Goal: Information Seeking & Learning: Learn about a topic

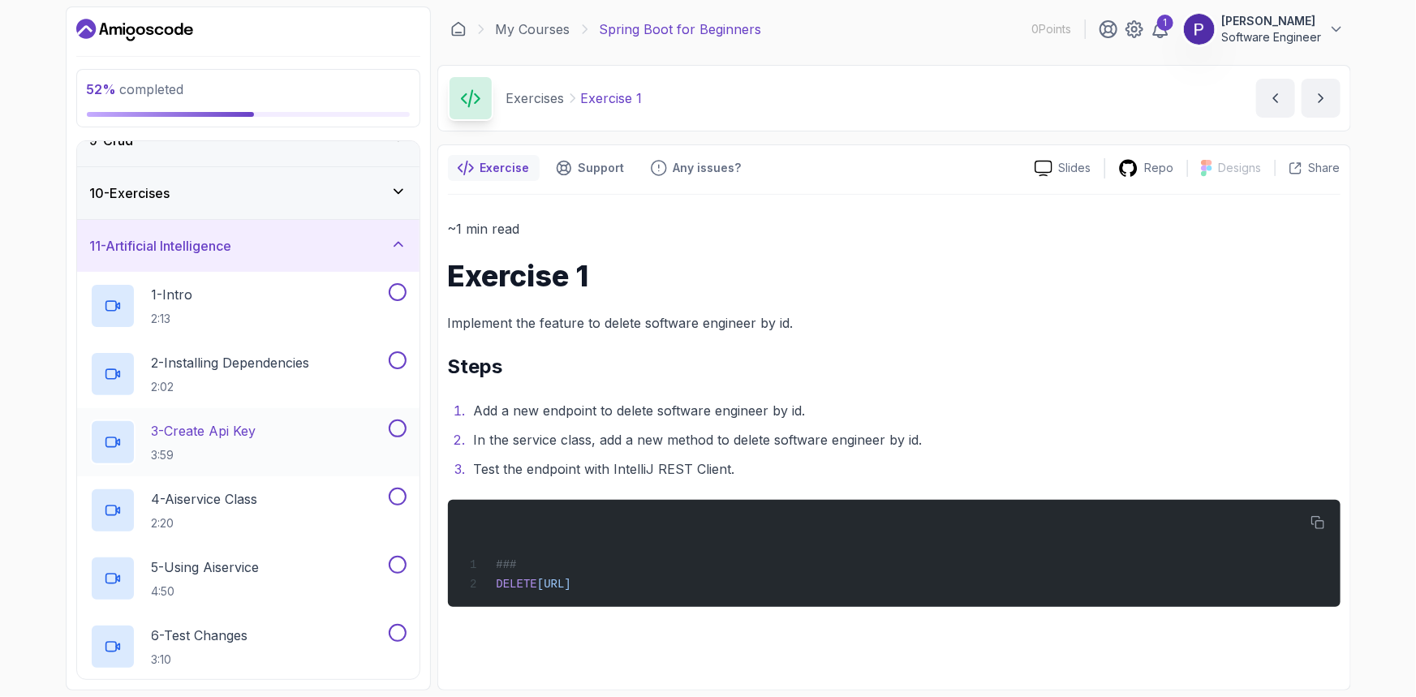
scroll to position [570, 0]
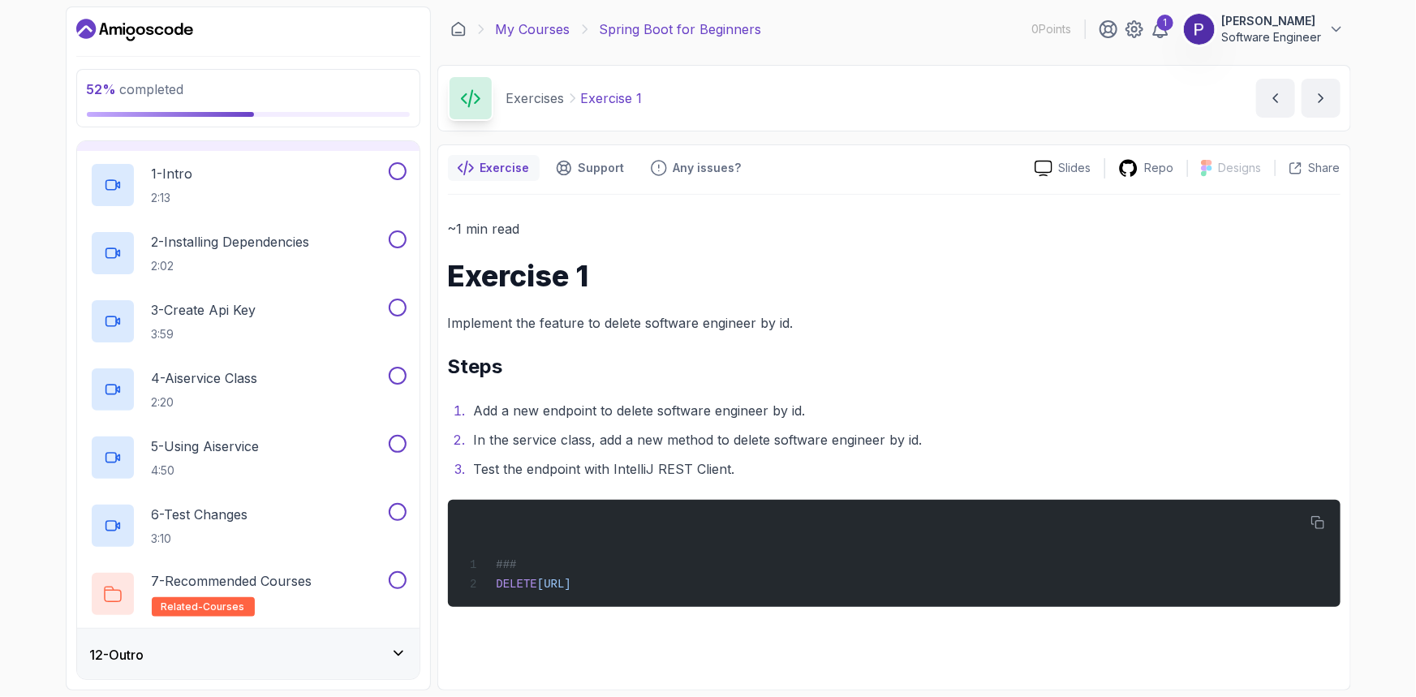
click at [544, 32] on link "My Courses" at bounding box center [533, 28] width 75 height 19
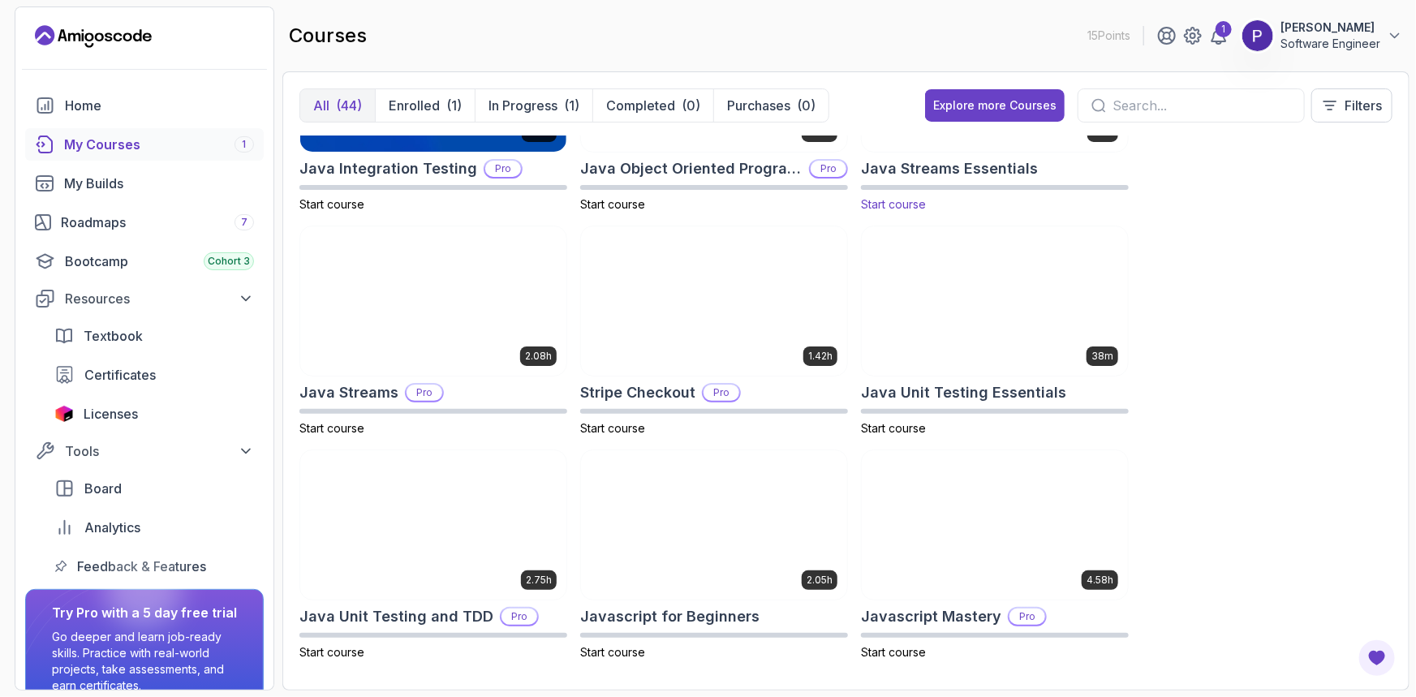
scroll to position [1180, 0]
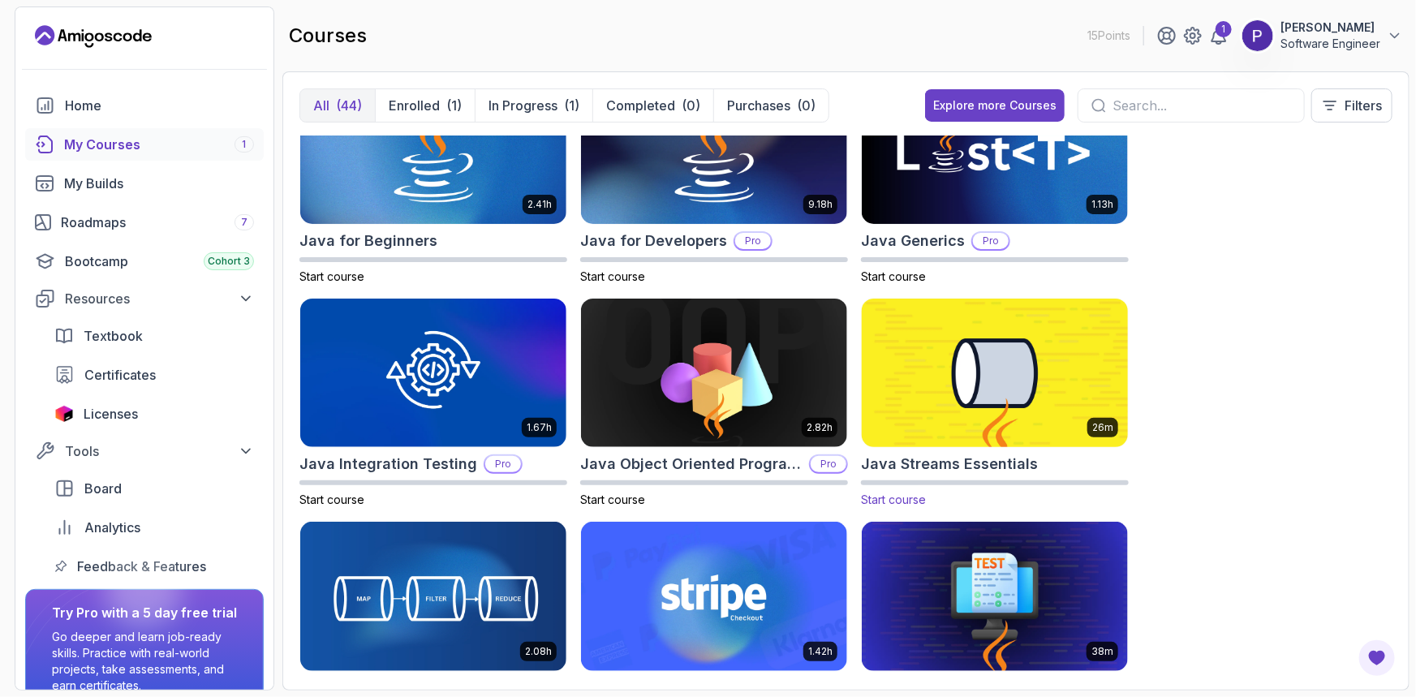
click at [979, 361] on img at bounding box center [994, 373] width 279 height 157
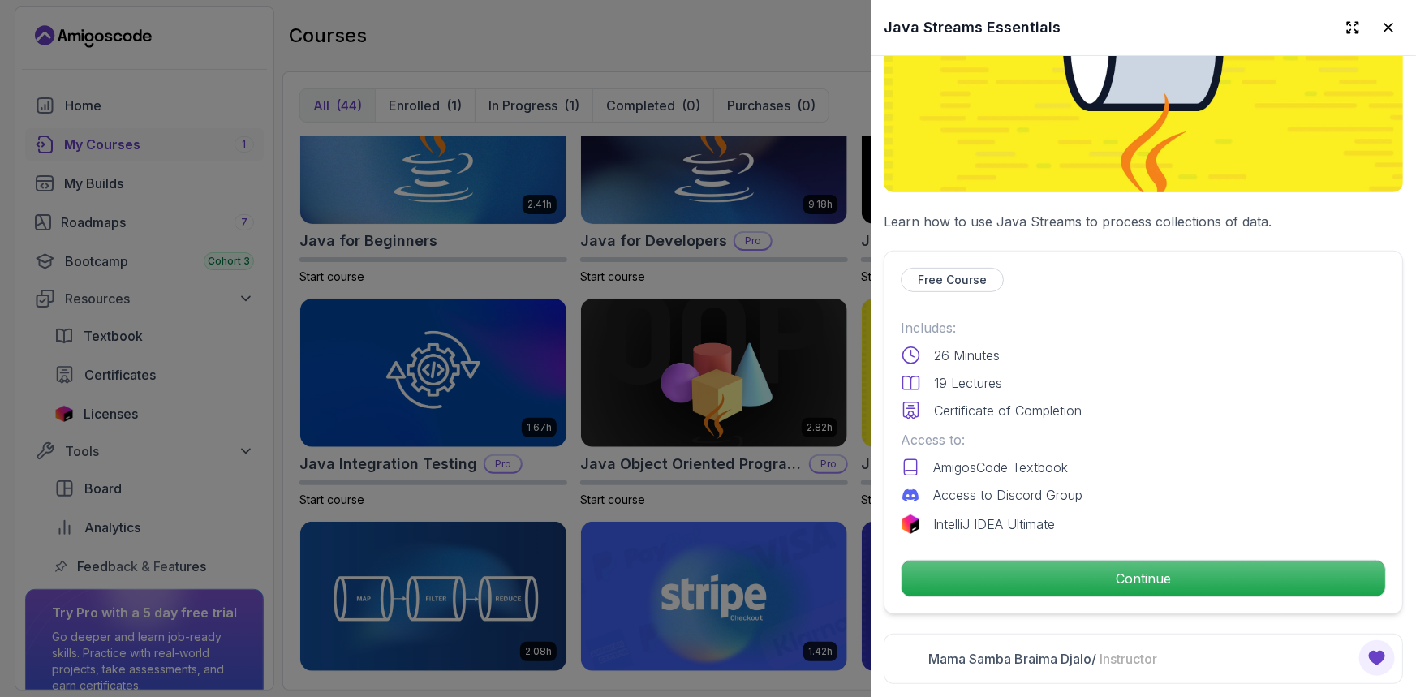
scroll to position [0, 0]
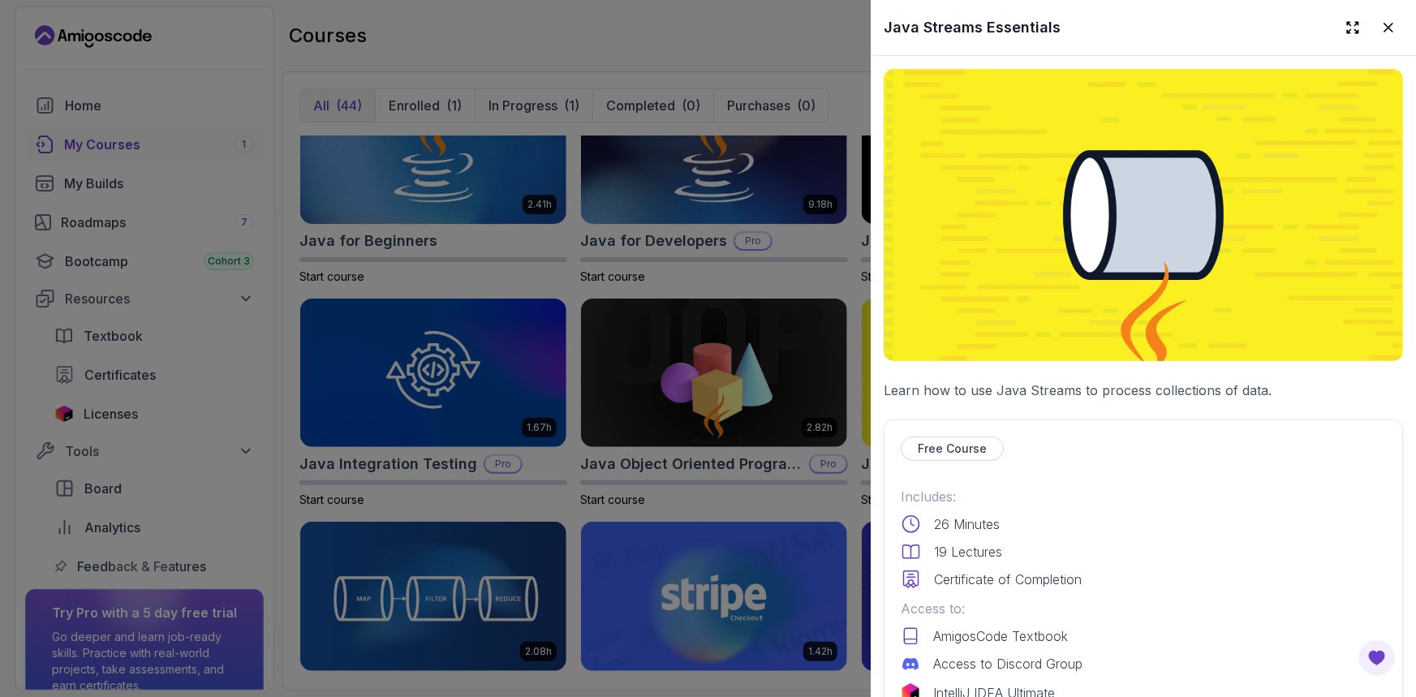
click at [949, 450] on div "Free Course" at bounding box center [952, 448] width 103 height 24
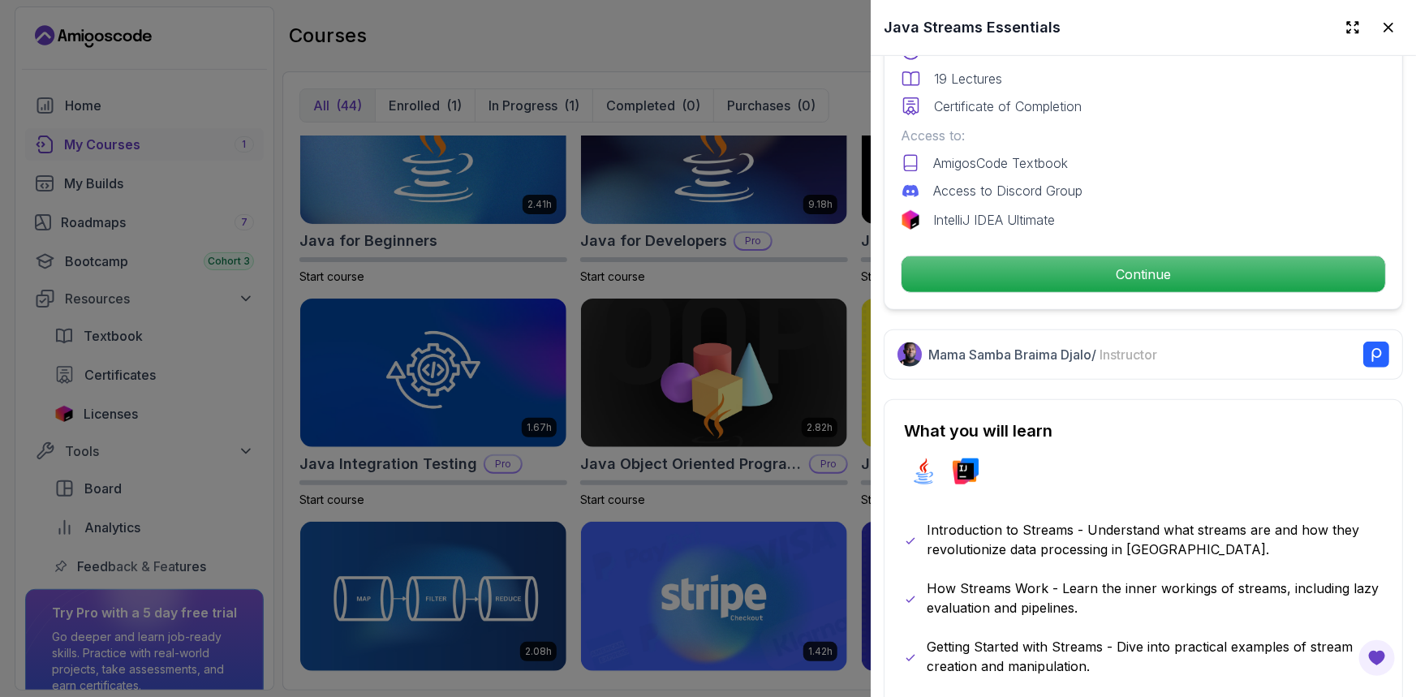
scroll to position [590, 0]
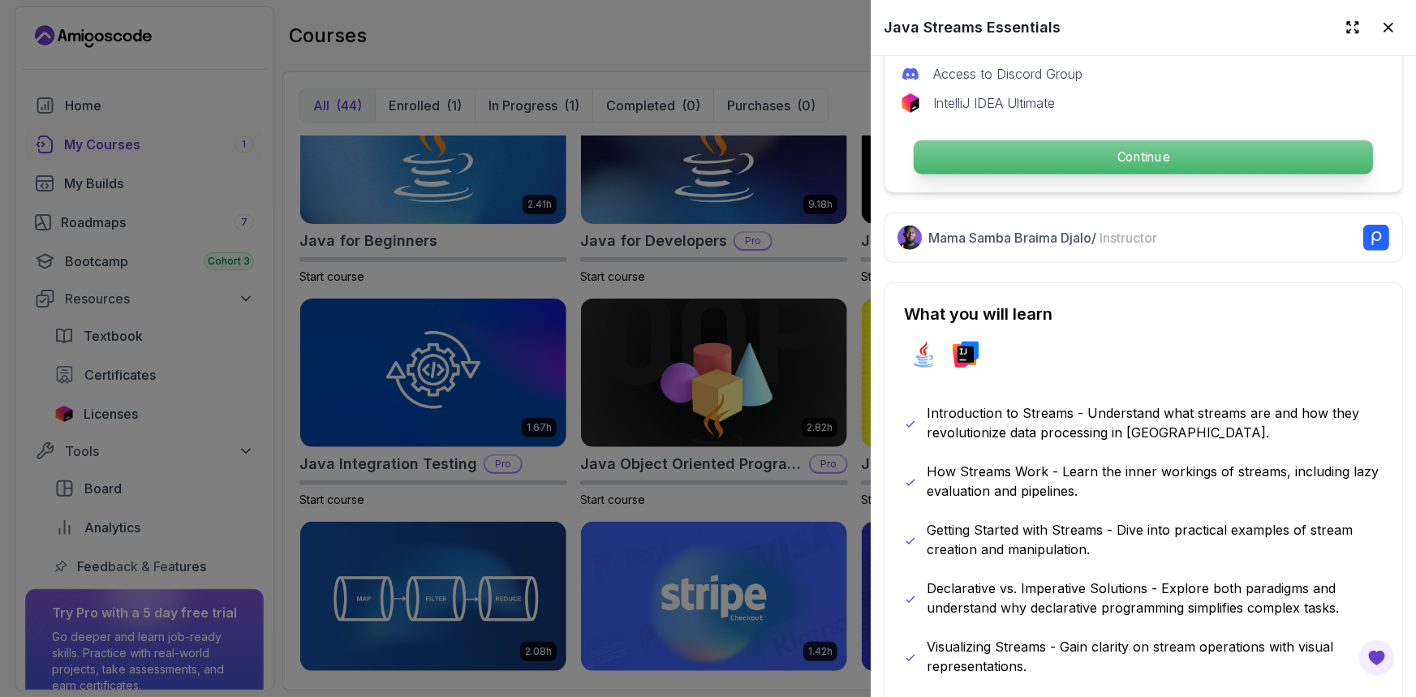
click at [1162, 161] on p "Continue" at bounding box center [1143, 157] width 459 height 34
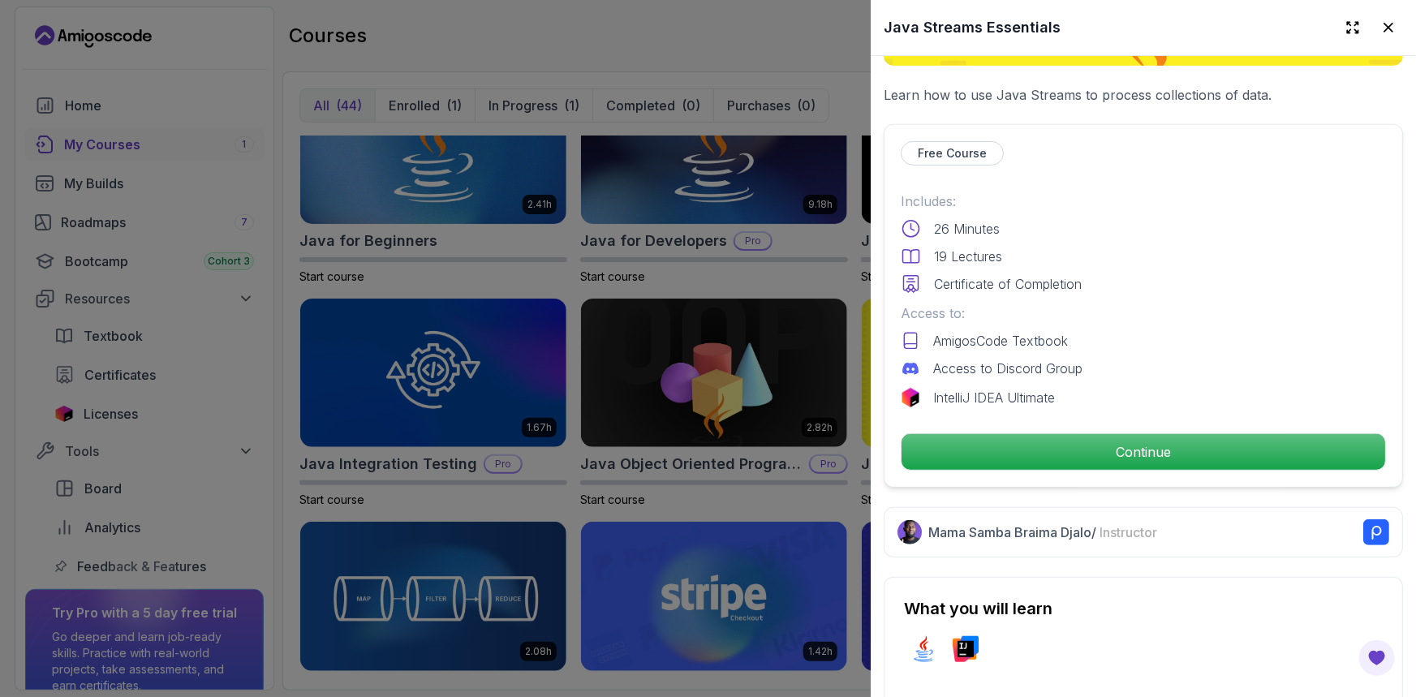
scroll to position [295, 0]
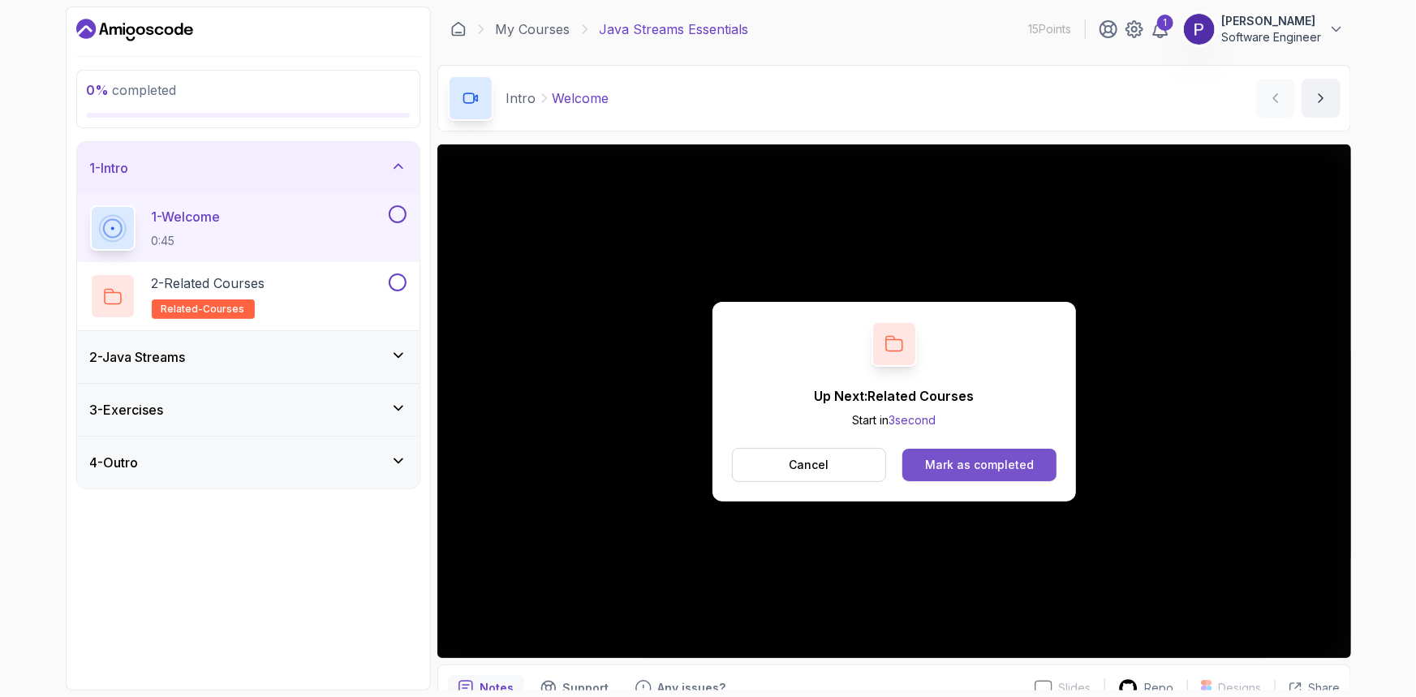
click at [994, 469] on div "Mark as completed" at bounding box center [979, 465] width 109 height 16
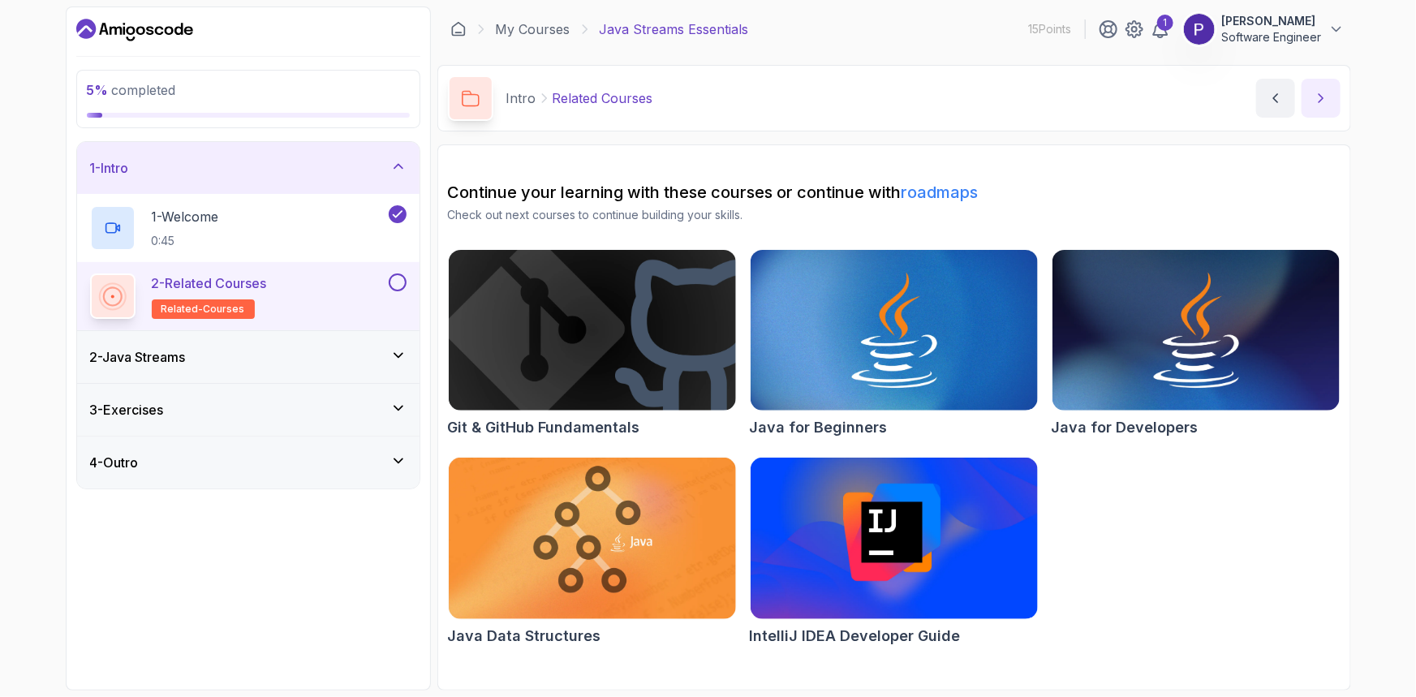
click at [1317, 99] on icon "next content" at bounding box center [1321, 98] width 16 height 16
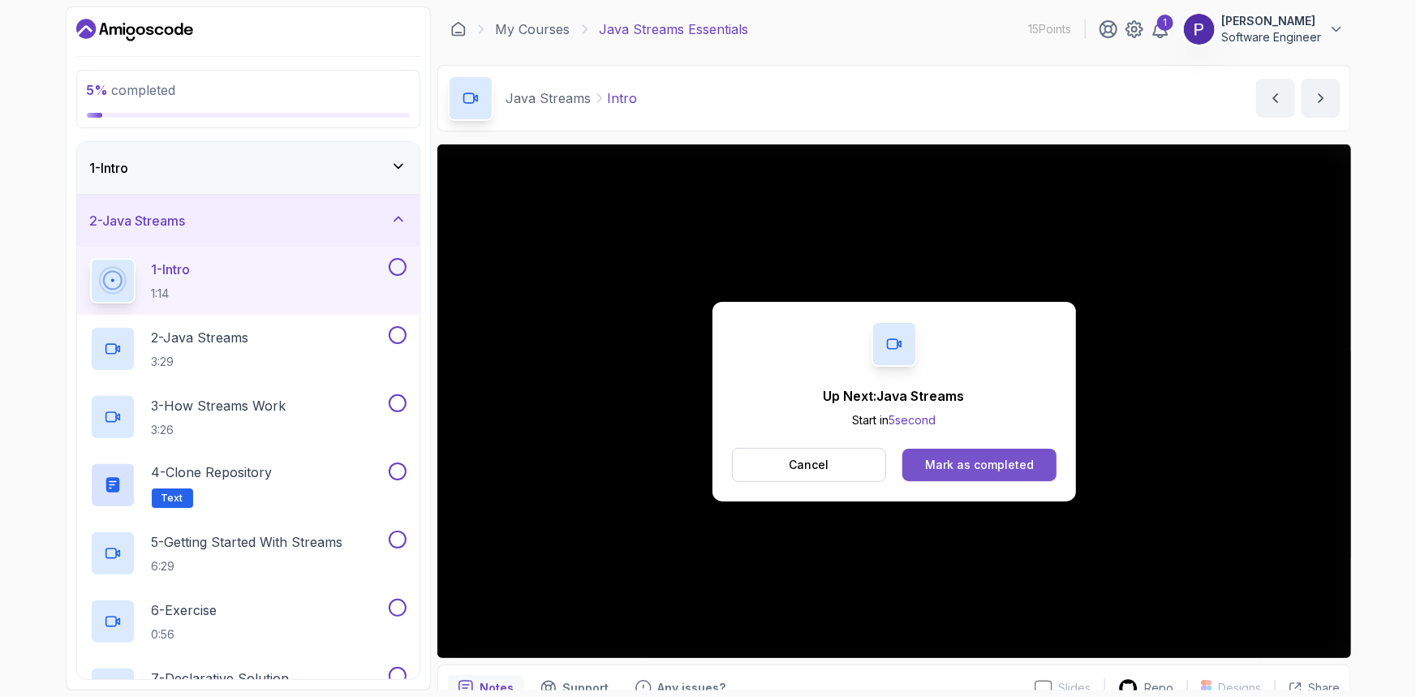
click at [970, 466] on div "Mark as completed" at bounding box center [979, 465] width 109 height 16
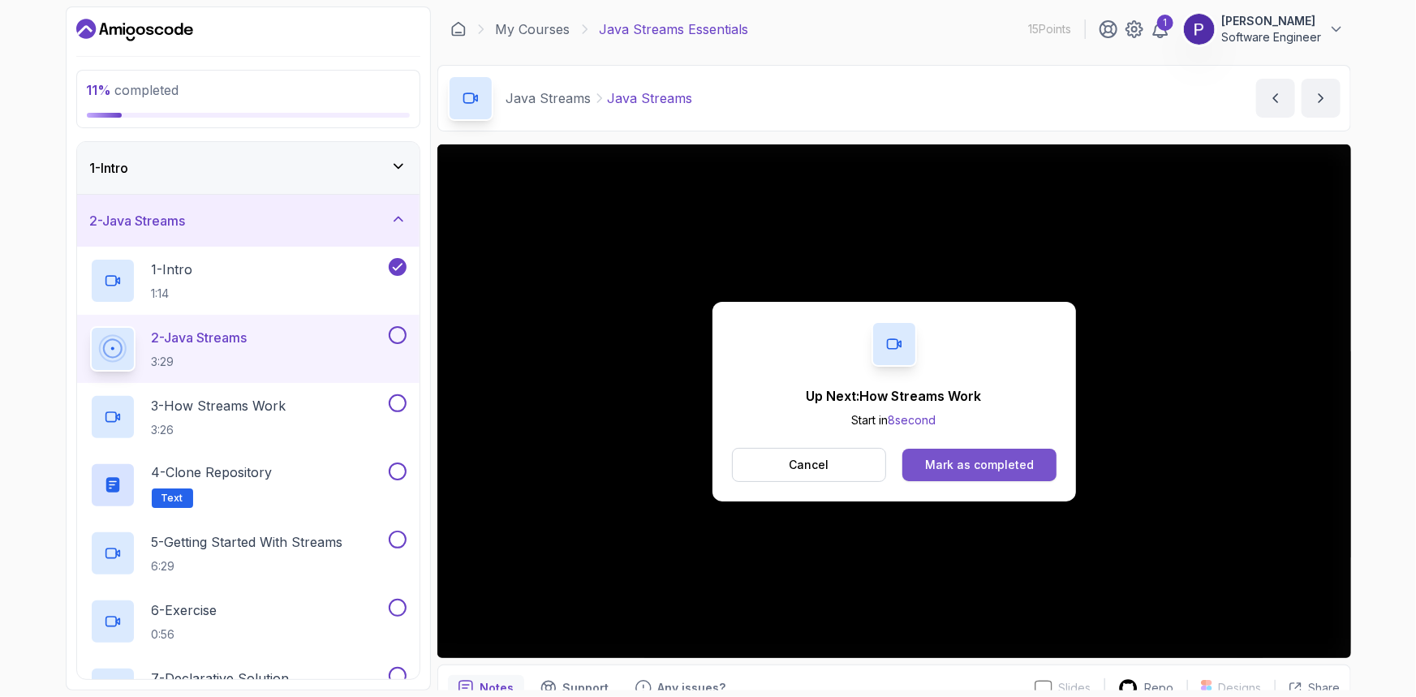
click at [1000, 468] on div "Mark as completed" at bounding box center [979, 465] width 109 height 16
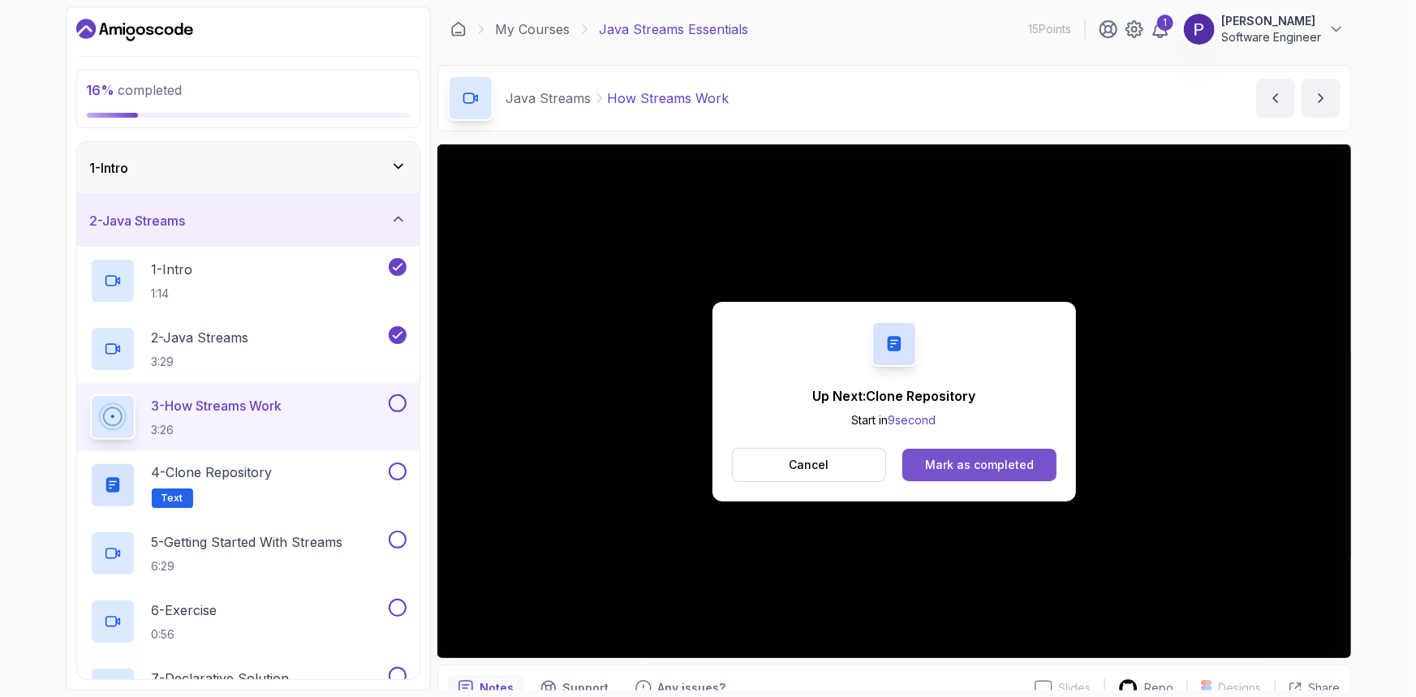
click at [1004, 466] on div "Mark as completed" at bounding box center [979, 465] width 109 height 16
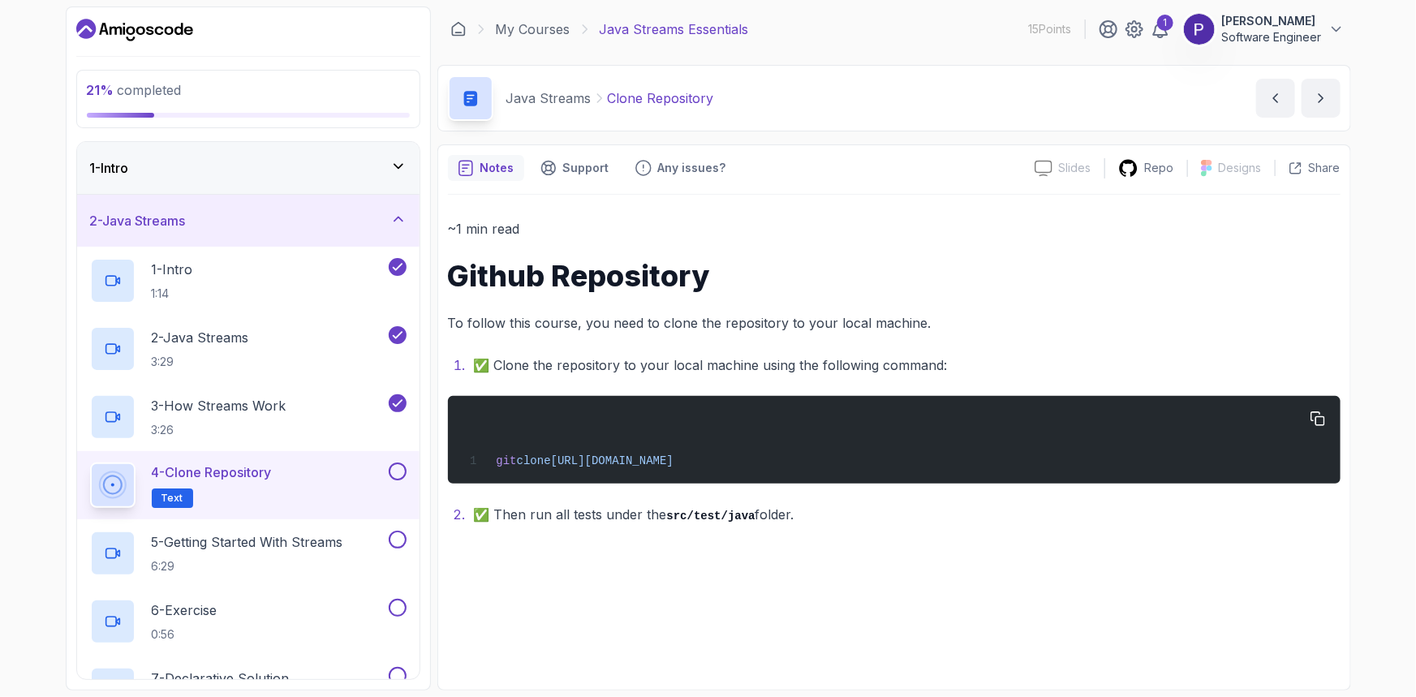
drag, startPoint x: 852, startPoint y: 461, endPoint x: 489, endPoint y: 454, distance: 362.7
click at [489, 454] on div "git clone [URL][DOMAIN_NAME]" at bounding box center [893, 440] width 866 height 68
copy span "git clone [URL][DOMAIN_NAME]"
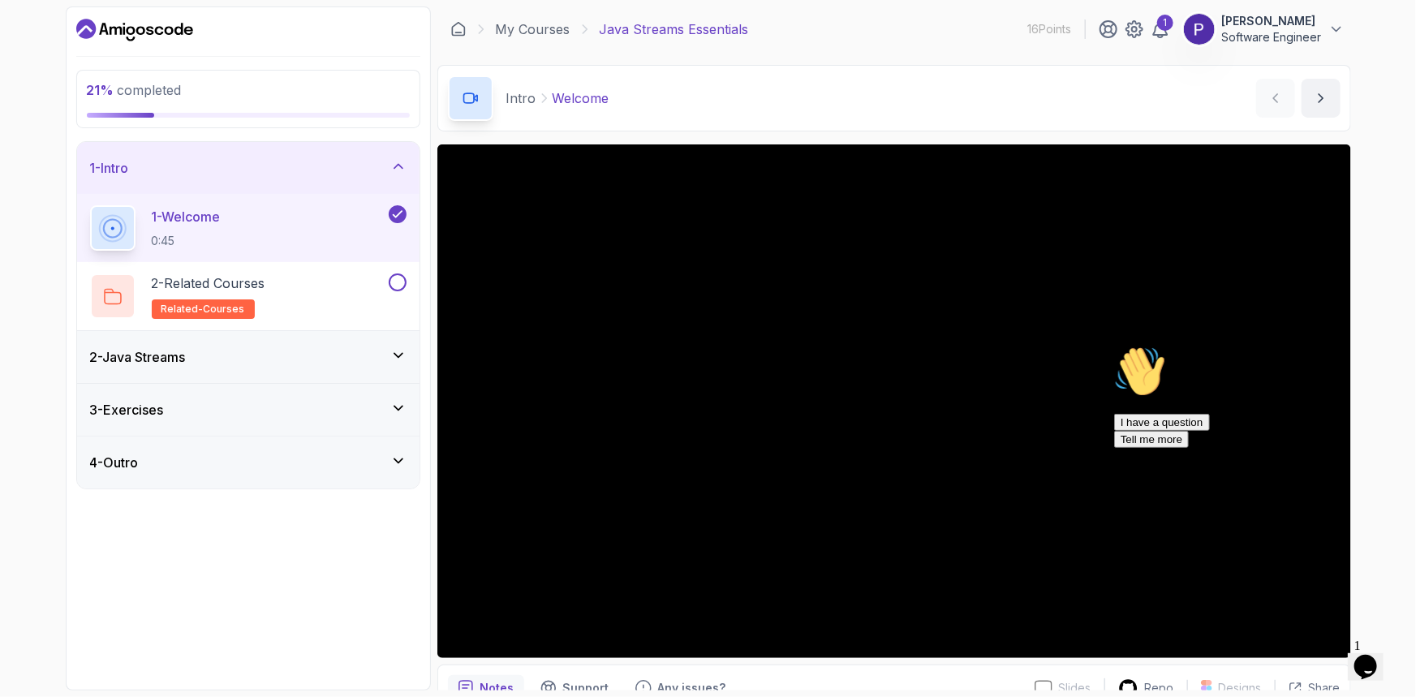
click at [408, 359] on div "2 - Java Streams" at bounding box center [248, 357] width 342 height 52
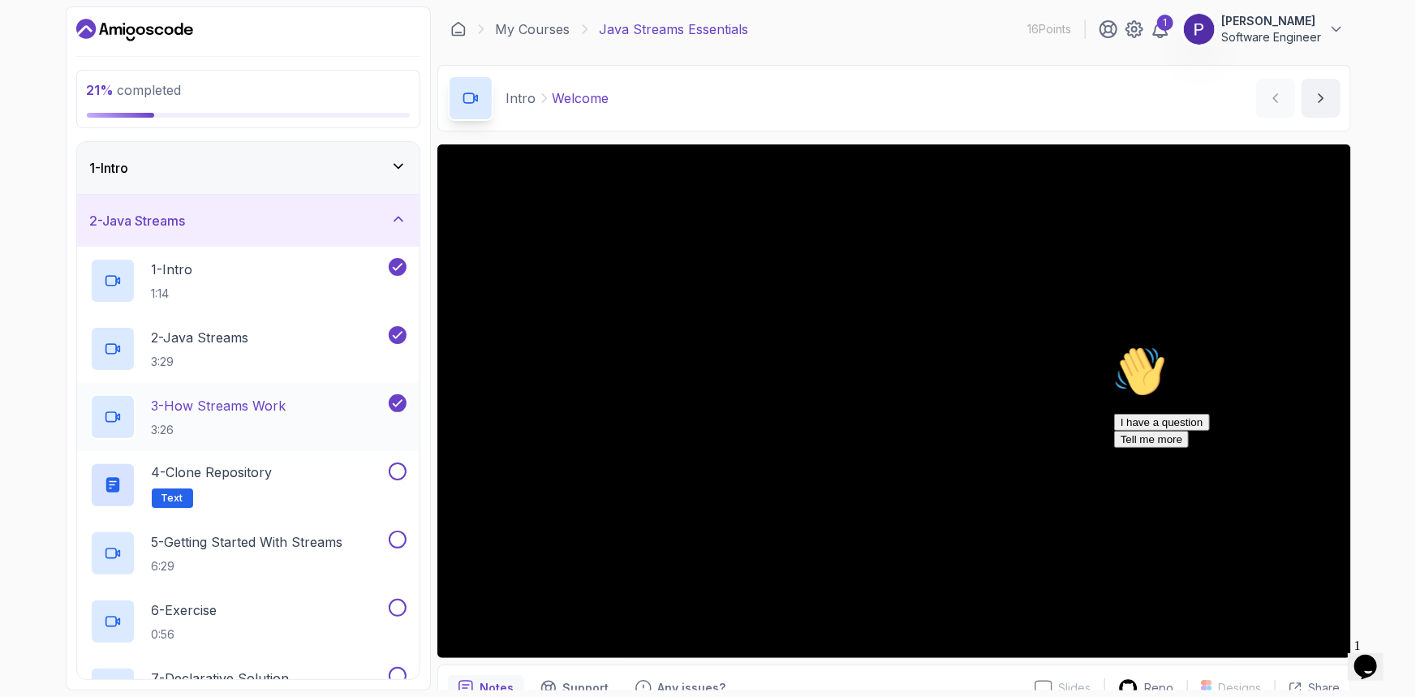
click at [260, 416] on h2 "3 - How Streams Work 3:26" at bounding box center [219, 417] width 135 height 42
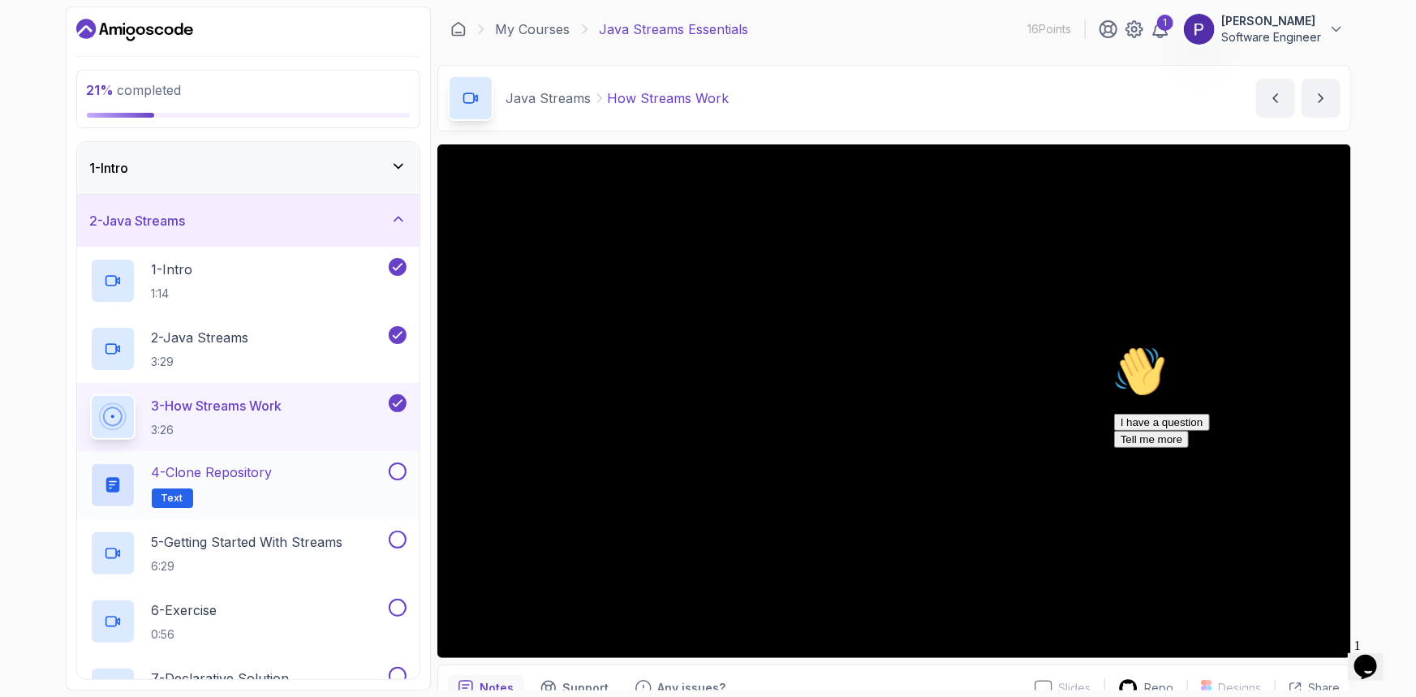
click at [269, 477] on p "4 - Clone Repository" at bounding box center [212, 471] width 121 height 19
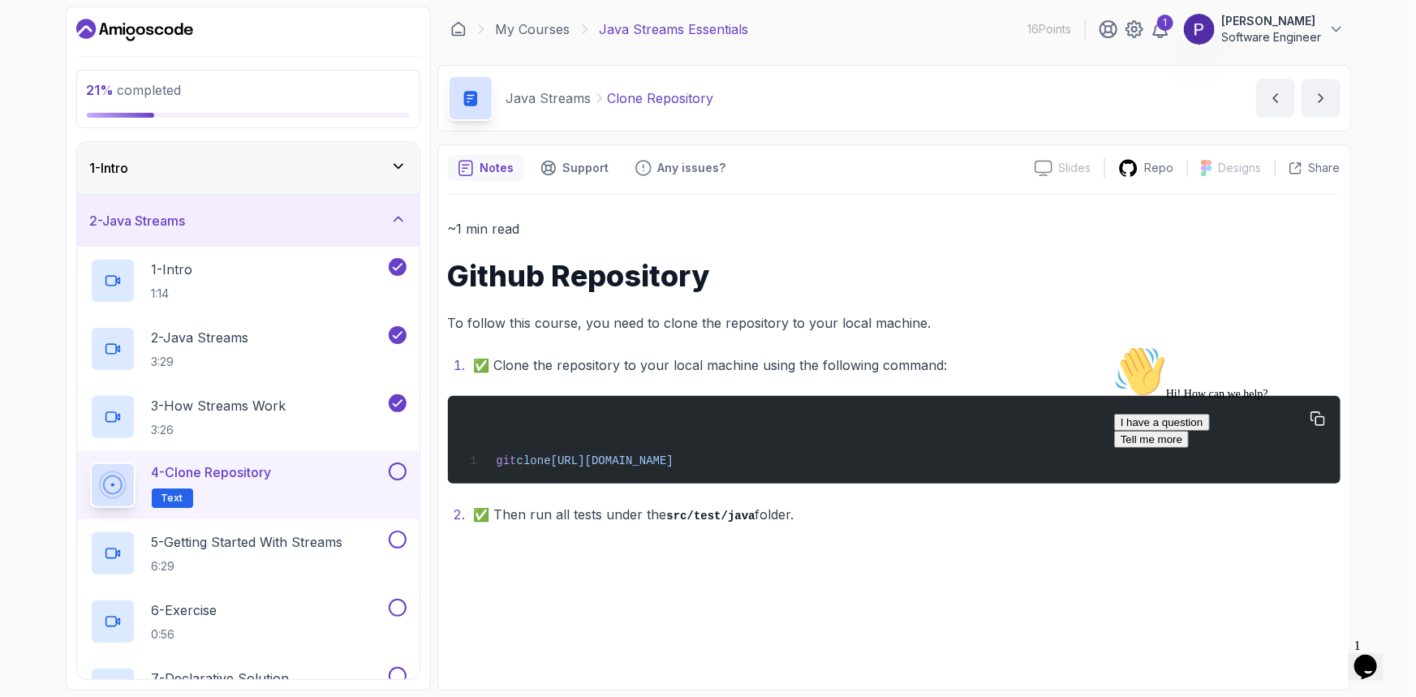
drag, startPoint x: 852, startPoint y: 462, endPoint x: 492, endPoint y: 457, distance: 359.5
click at [492, 457] on div "git clone [URL][DOMAIN_NAME]" at bounding box center [893, 440] width 866 height 68
copy span "git clone [URL][DOMAIN_NAME]"
click at [1318, 94] on icon "next content" at bounding box center [1320, 98] width 4 height 8
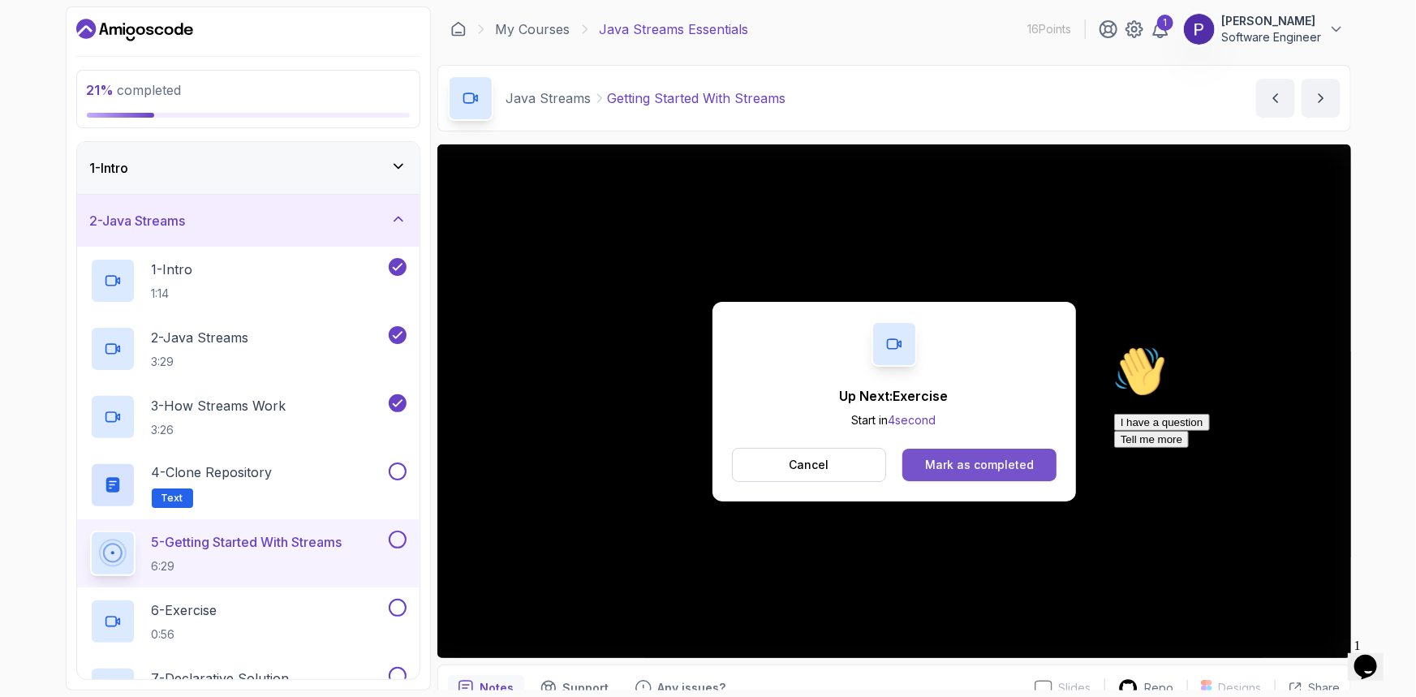
click at [944, 457] on div "Mark as completed" at bounding box center [979, 465] width 109 height 16
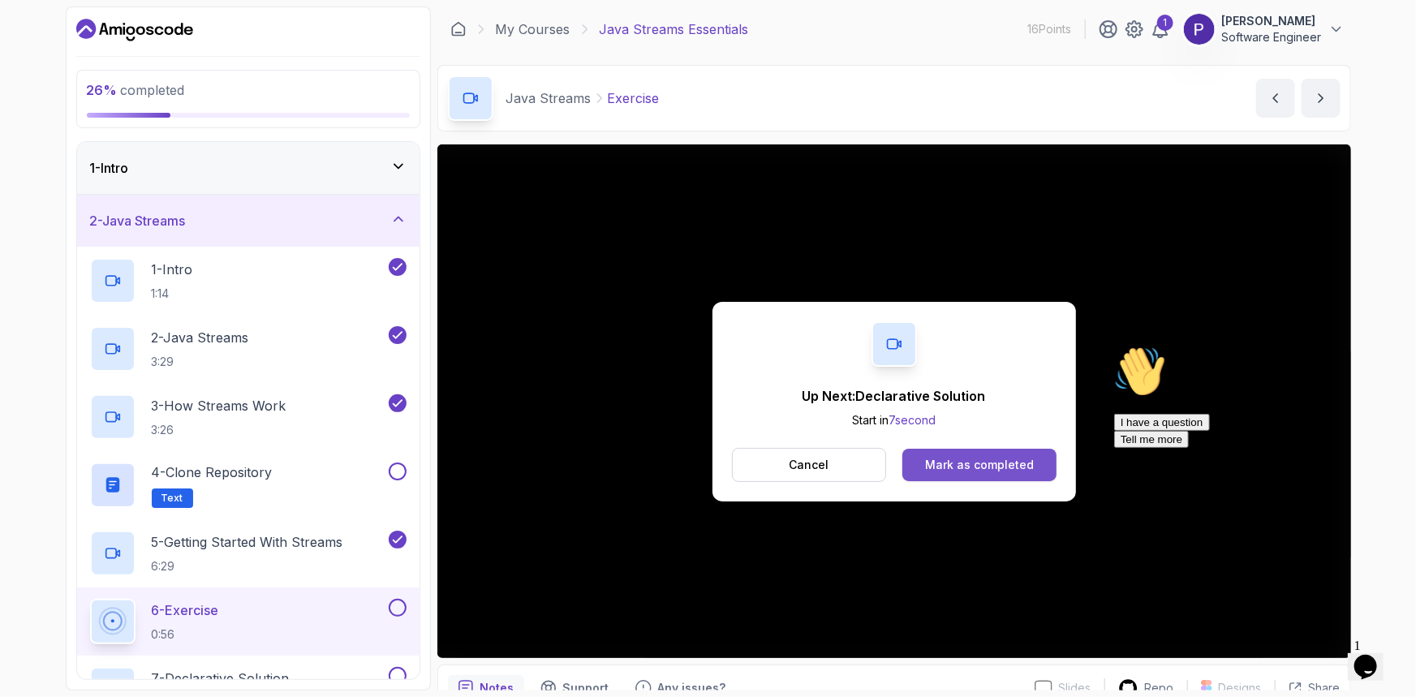
click at [972, 473] on button "Mark as completed" at bounding box center [978, 465] width 153 height 32
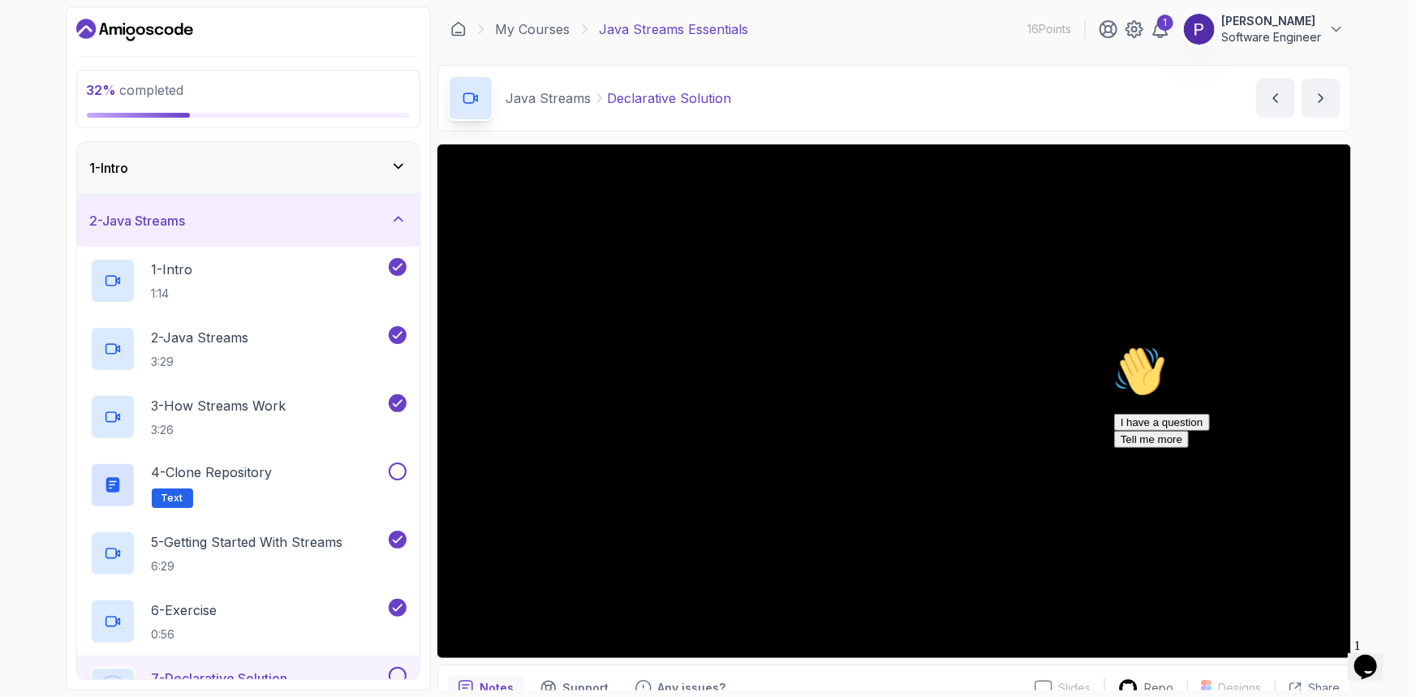
click at [1244, 447] on div "I have a question Tell me more" at bounding box center [1259, 430] width 292 height 34
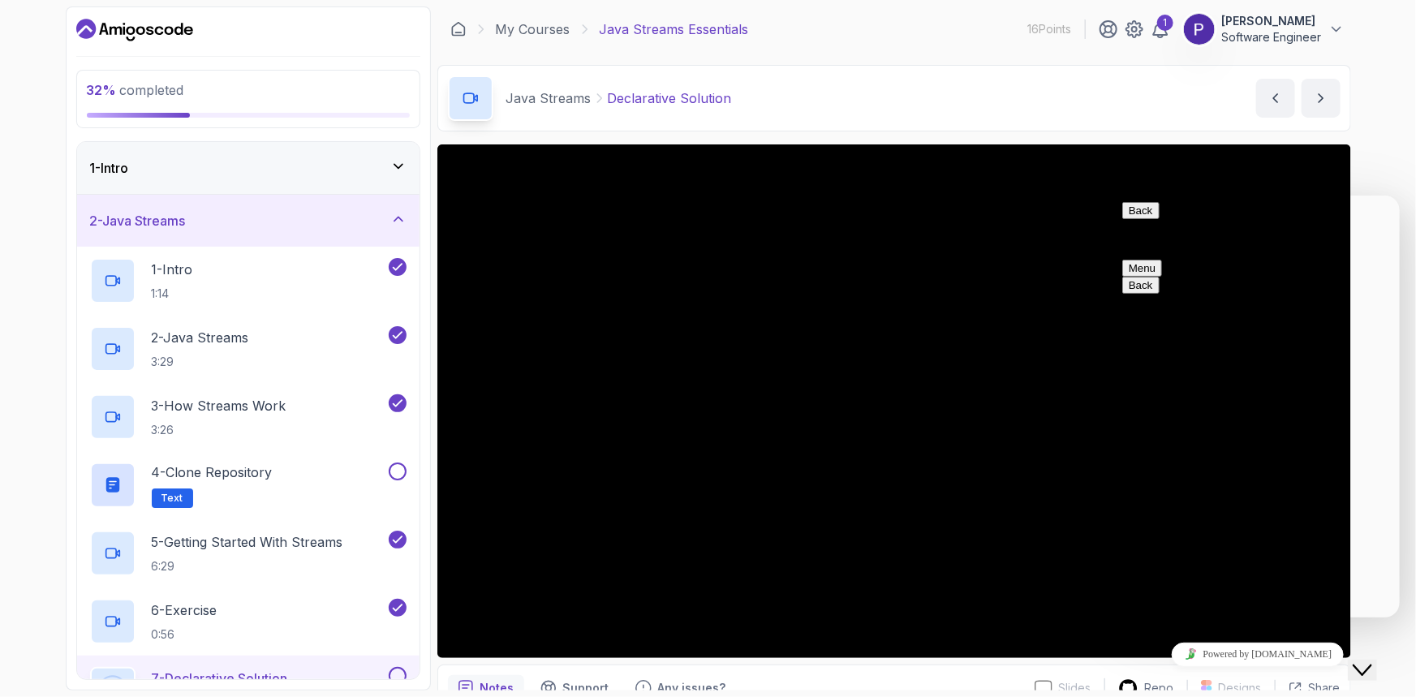
click at [1161, 259] on button "Menu" at bounding box center [1141, 267] width 40 height 17
drag, startPoint x: 2442, startPoint y: 1270, endPoint x: 1333, endPoint y: 638, distance: 1276.5
click at [1333, 642] on div "Powered by [DOMAIN_NAME]" at bounding box center [1256, 654] width 271 height 24
click at [1327, 642] on div "Powered by [DOMAIN_NAME]" at bounding box center [1256, 654] width 271 height 24
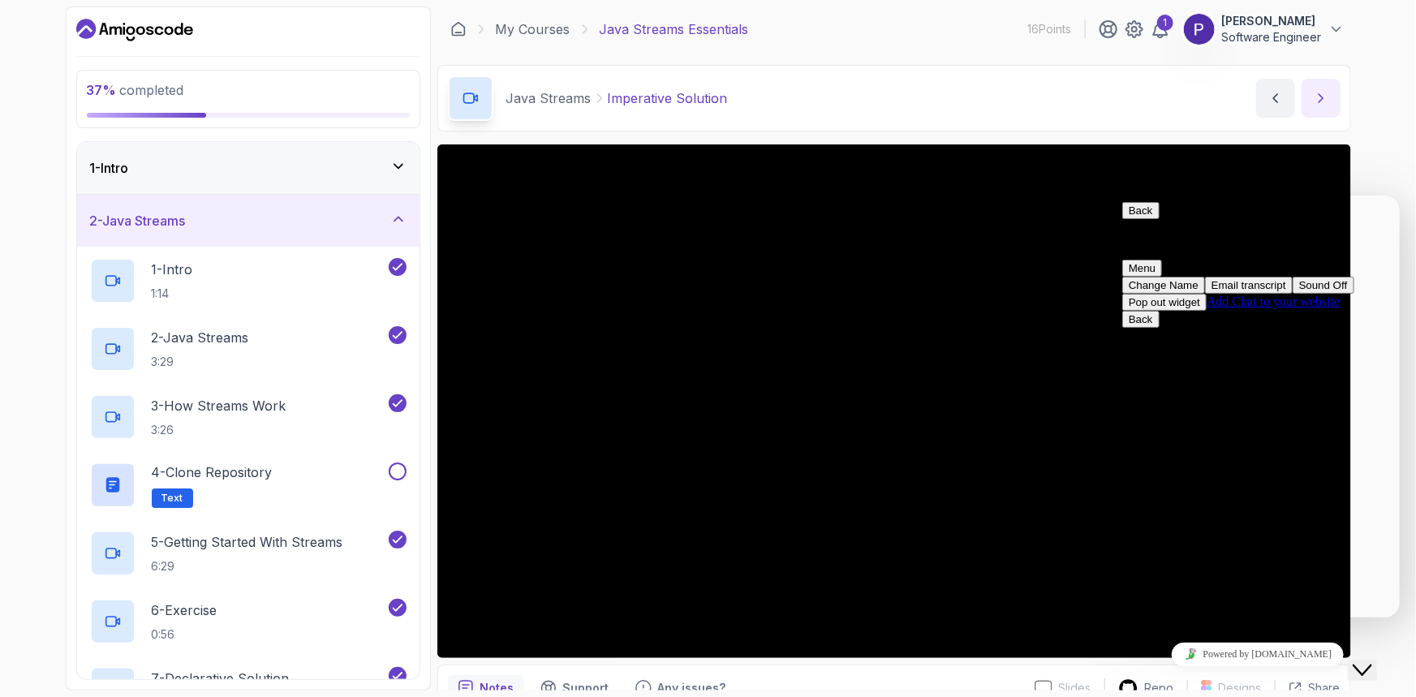
click at [1314, 97] on icon "next content" at bounding box center [1321, 98] width 16 height 16
click at [1115, 195] on textarea at bounding box center [1115, 195] width 0 height 0
click at [1371, 660] on icon "Close Chat This icon closes the chat window." at bounding box center [1361, 669] width 19 height 19
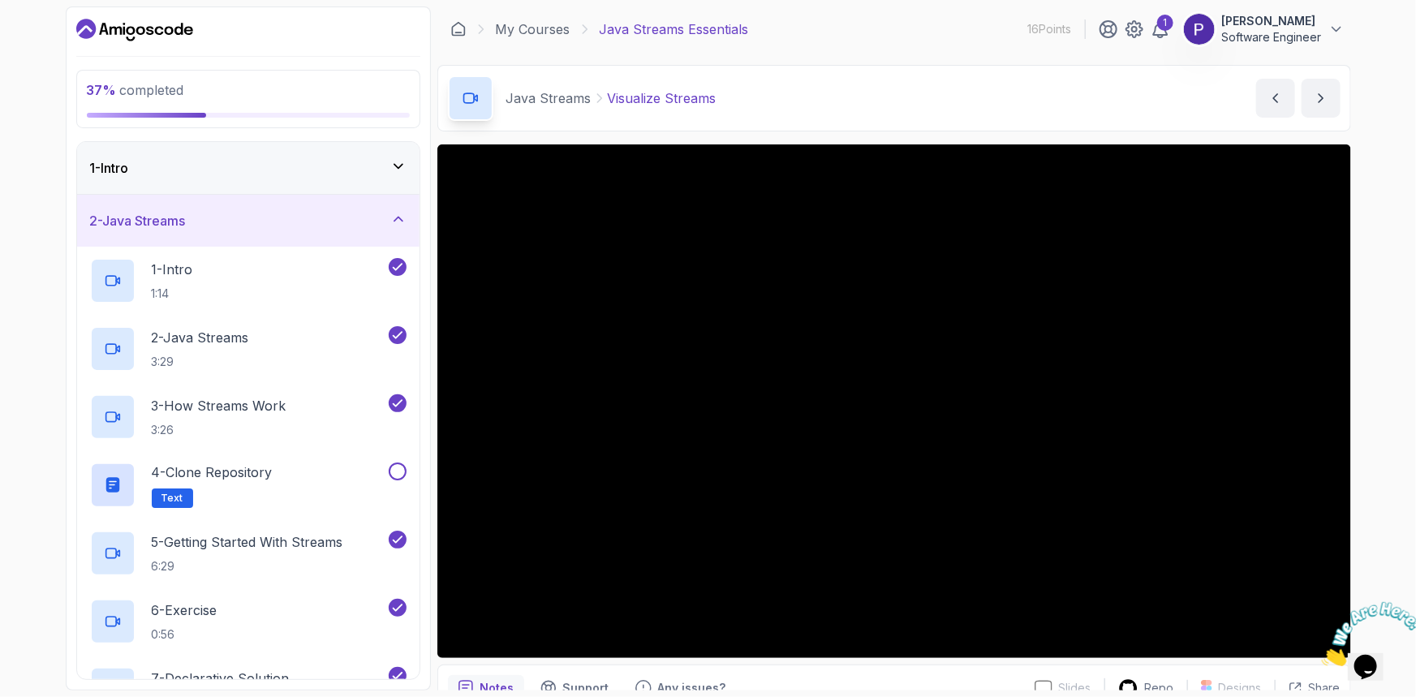
click at [1321, 654] on icon "Close" at bounding box center [1321, 661] width 0 height 14
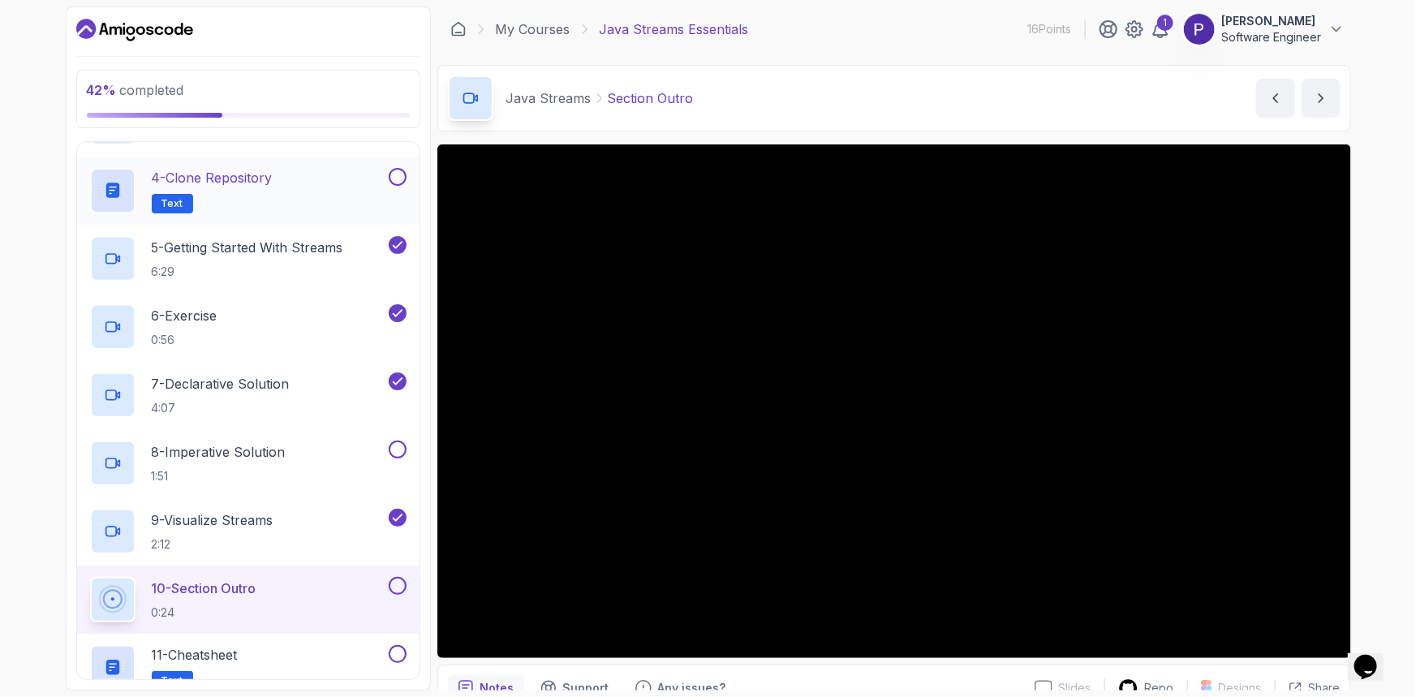
scroll to position [488, 0]
